Goal: Navigation & Orientation: Find specific page/section

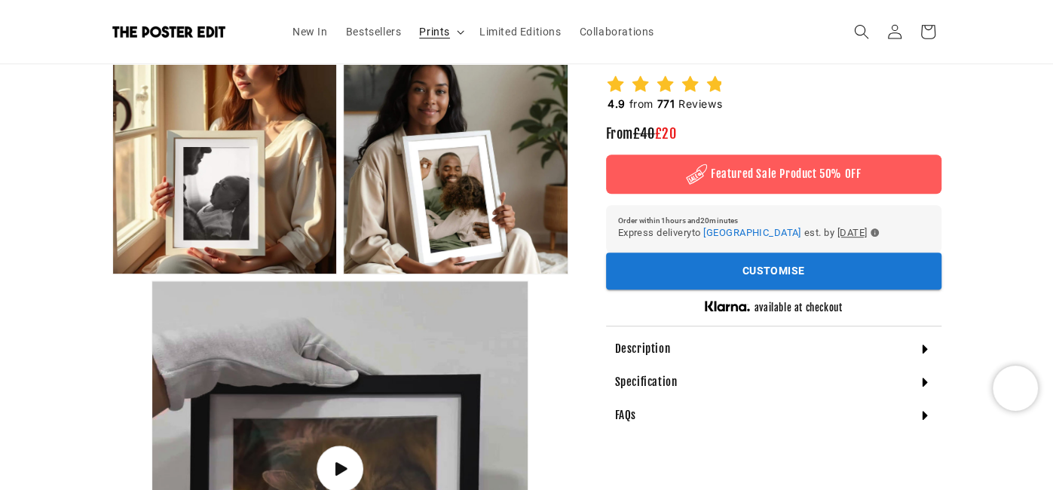
scroll to position [0, 588]
click at [461, 31] on icon at bounding box center [461, 32] width 8 height 5
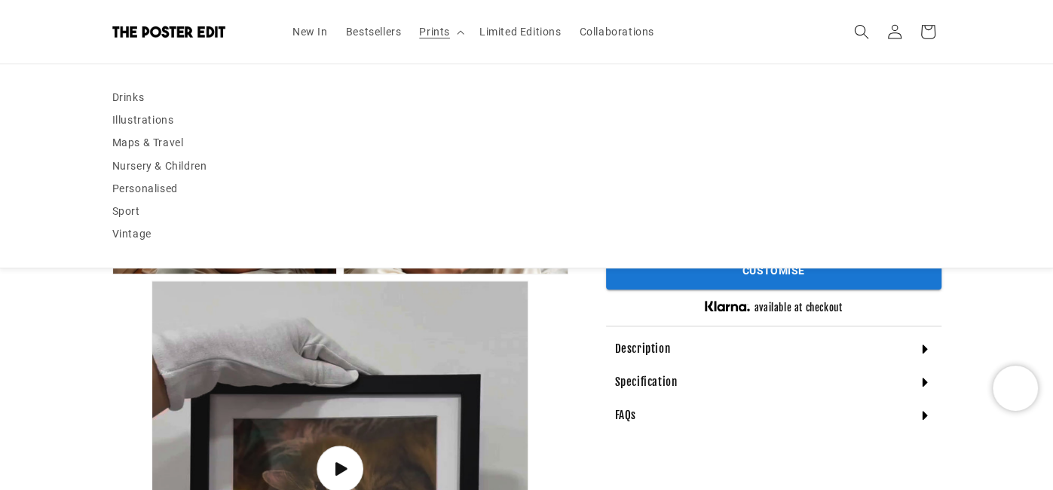
scroll to position [0, 0]
click at [127, 106] on link "Drinks" at bounding box center [526, 97] width 829 height 23
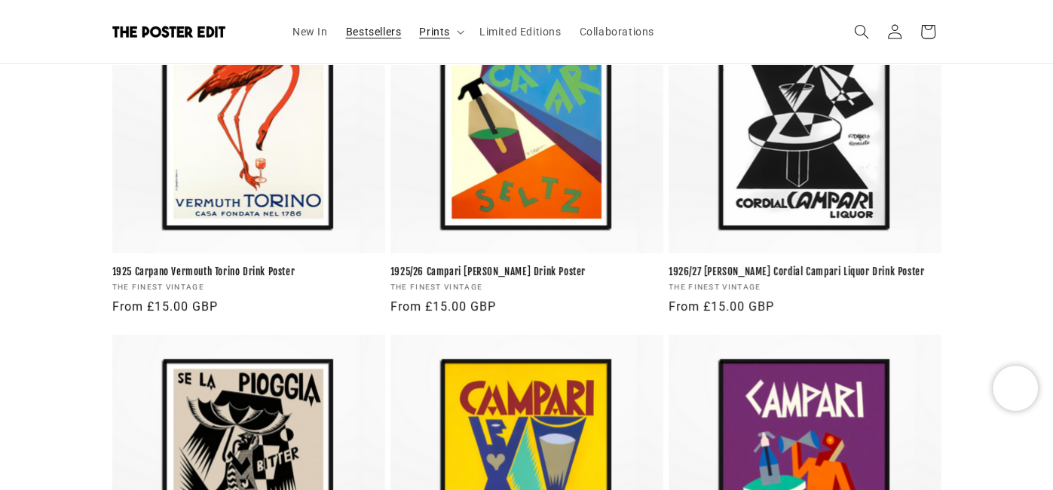
scroll to position [0, 588]
click at [311, 38] on link "New In" at bounding box center [310, 32] width 54 height 32
